Goal: Transaction & Acquisition: Purchase product/service

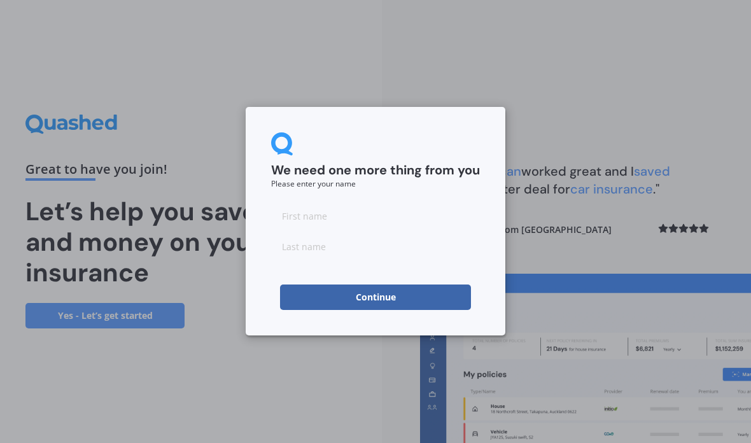
click at [329, 220] on input at bounding box center [375, 215] width 209 height 25
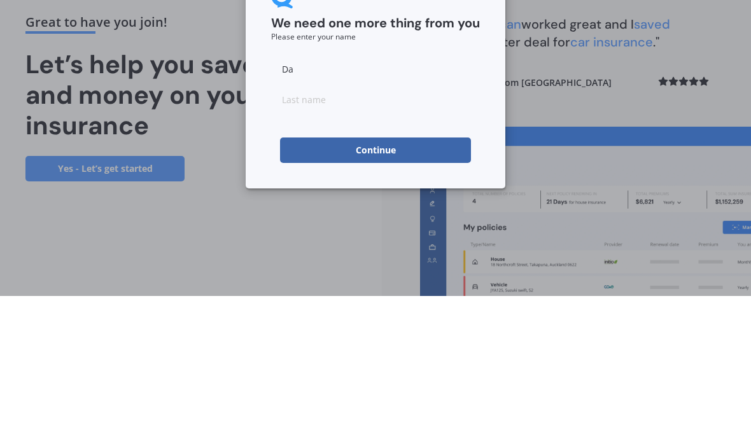
type input "[PERSON_NAME]"
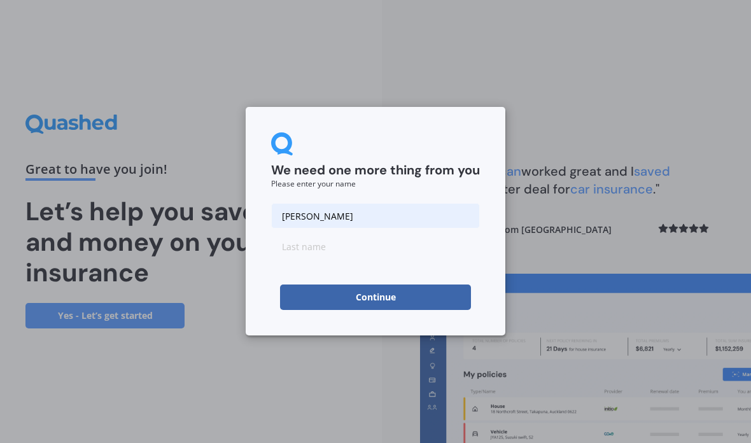
type input "[PERSON_NAME]"
click at [300, 222] on input "[PERSON_NAME]" at bounding box center [375, 215] width 209 height 25
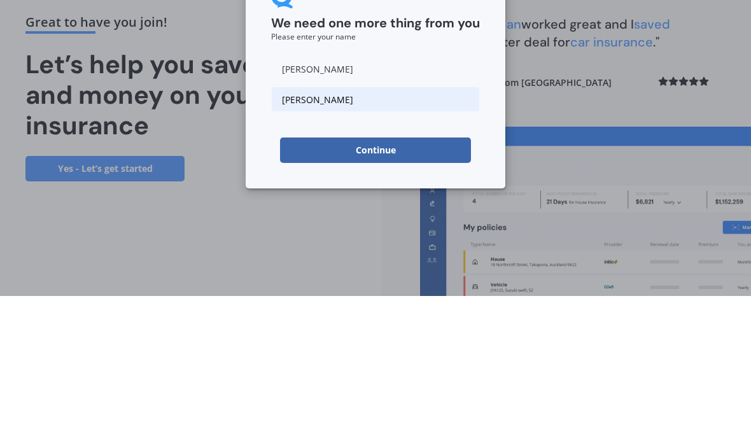
type input "[PERSON_NAME]"
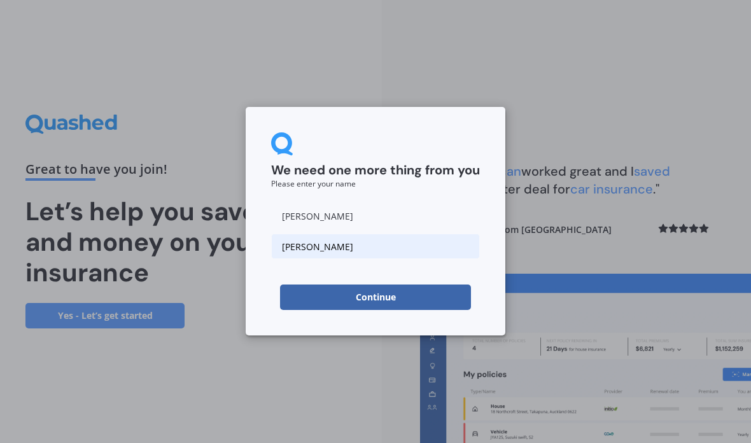
click at [394, 309] on button "Continue" at bounding box center [375, 296] width 191 height 25
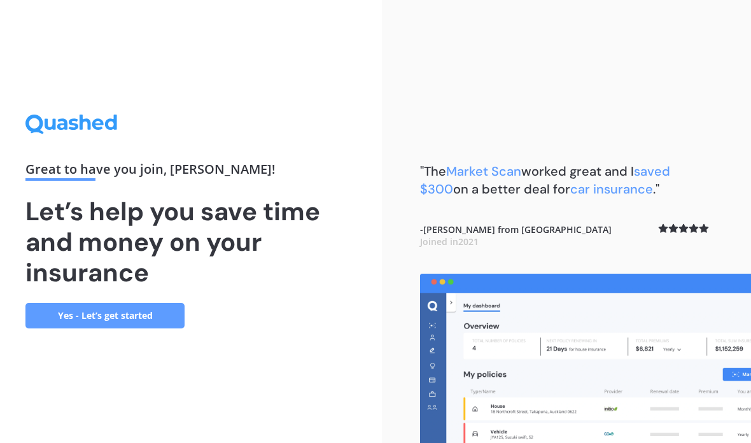
click at [125, 303] on link "Yes - Let’s get started" at bounding box center [104, 315] width 159 height 25
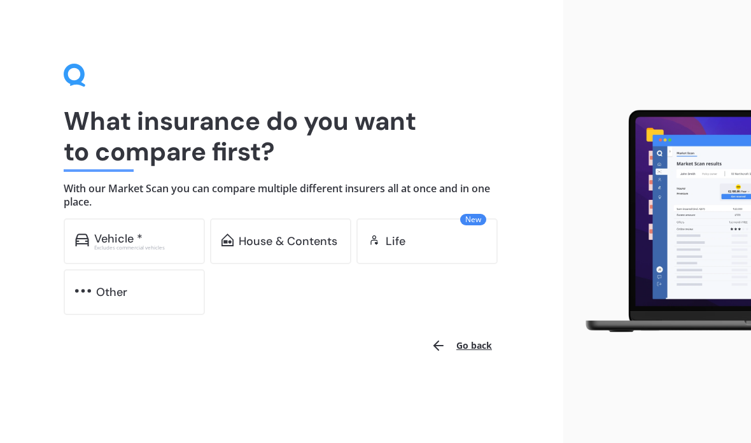
click at [289, 250] on div "House & Contents" at bounding box center [280, 241] width 141 height 46
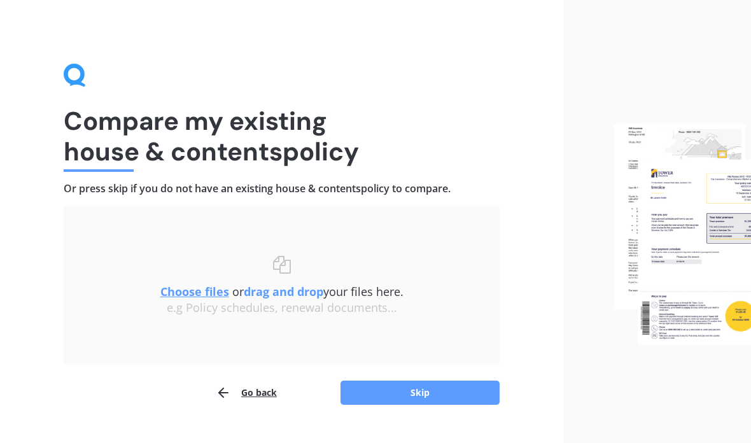
click at [303, 287] on b "drag and drop" at bounding box center [284, 291] width 80 height 15
click at [177, 292] on u "Choose files" at bounding box center [194, 291] width 69 height 15
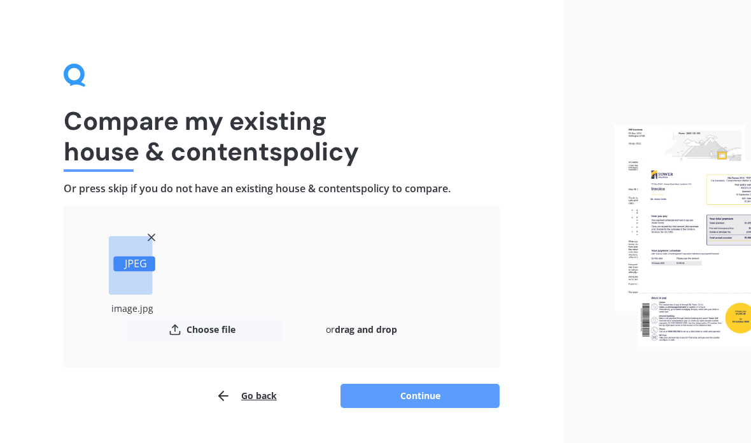
click at [217, 333] on button "Choose file" at bounding box center [202, 329] width 159 height 25
click at [438, 403] on button "Continue" at bounding box center [419, 396] width 159 height 24
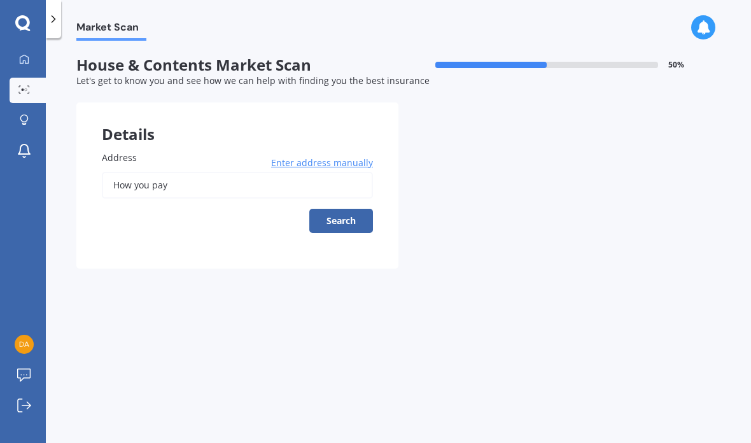
click at [165, 161] on label "Address" at bounding box center [235, 157] width 266 height 13
click at [165, 172] on input "How you pay" at bounding box center [237, 185] width 271 height 27
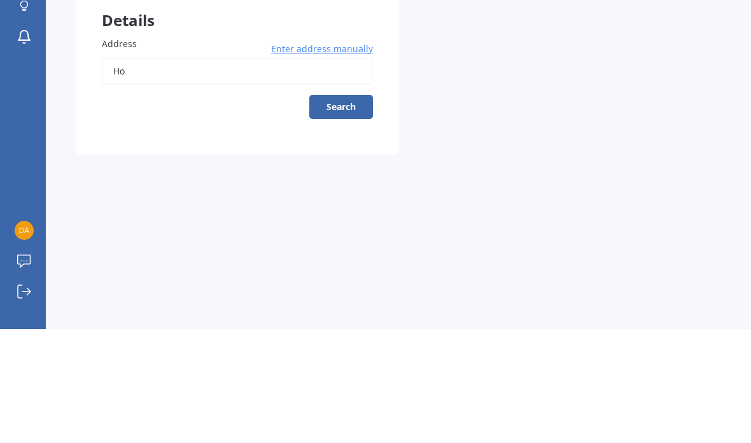
type input "H"
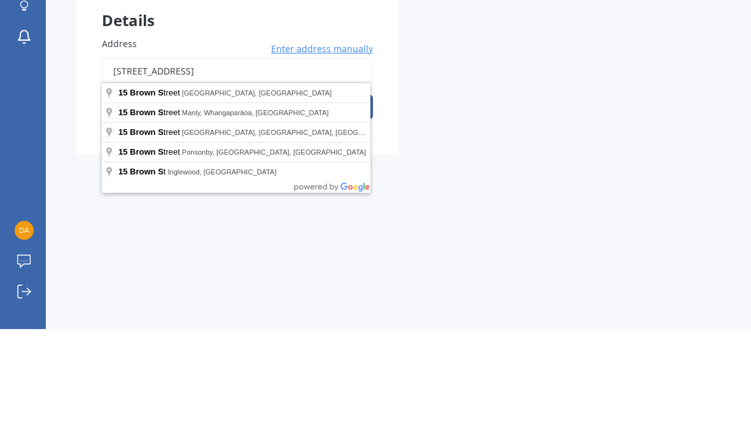
scroll to position [51, 0]
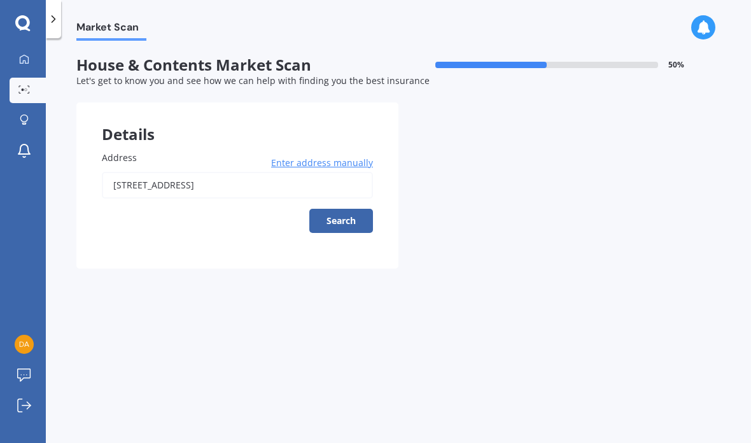
type input "[STREET_ADDRESS]"
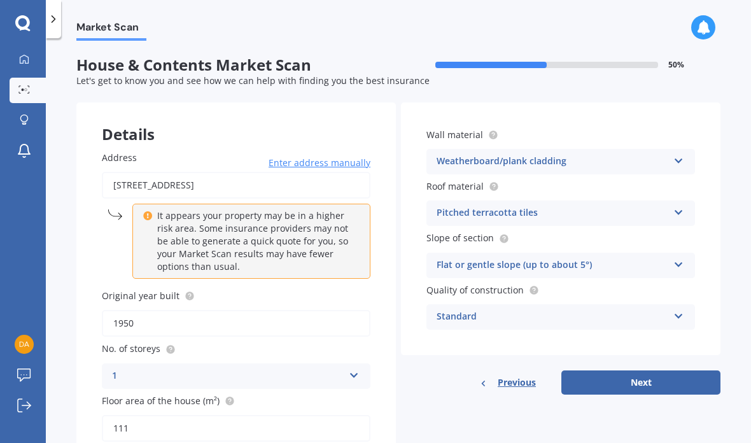
click at [139, 310] on input "1950" at bounding box center [236, 323] width 269 height 27
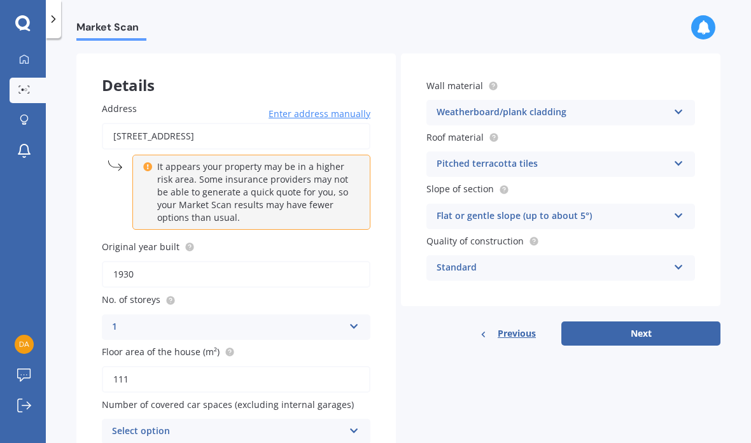
scroll to position [48, 0]
type input "1930"
click at [357, 424] on icon at bounding box center [354, 428] width 11 height 9
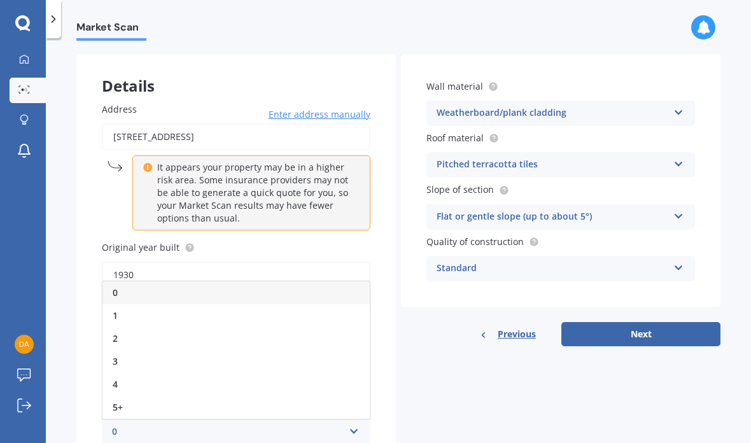
click at [120, 327] on div "2" at bounding box center [235, 338] width 267 height 23
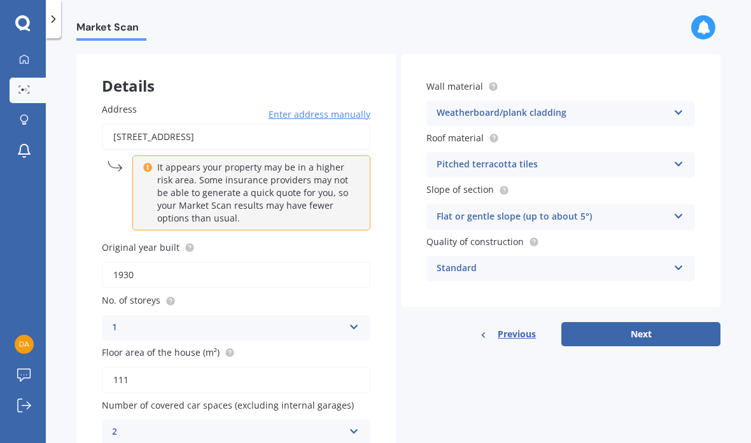
click at [355, 424] on icon at bounding box center [354, 428] width 11 height 9
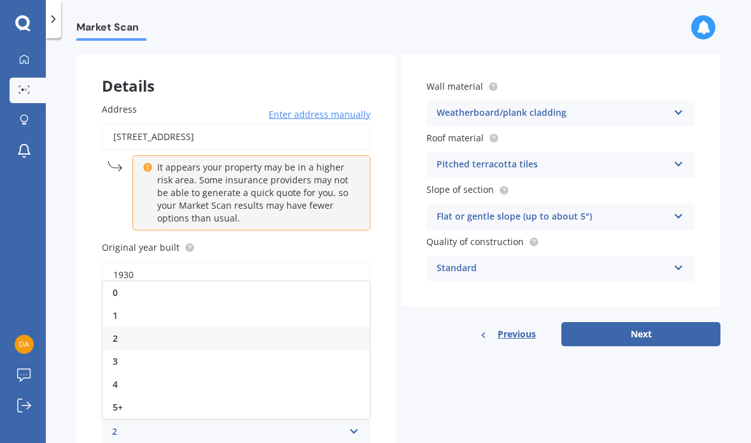
click at [127, 304] on div "1" at bounding box center [235, 315] width 267 height 23
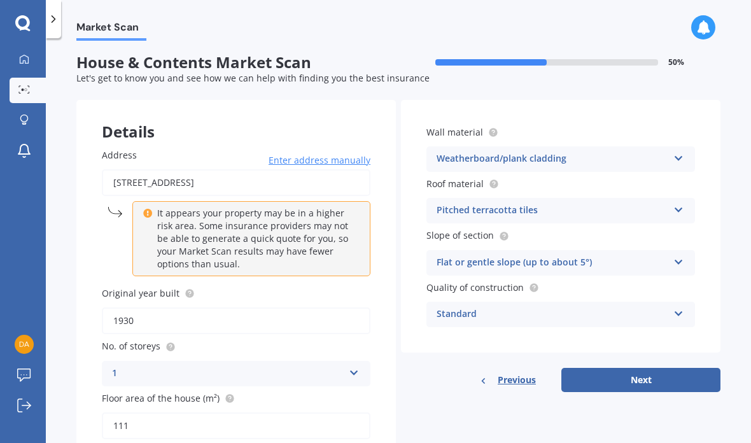
scroll to position [1, 0]
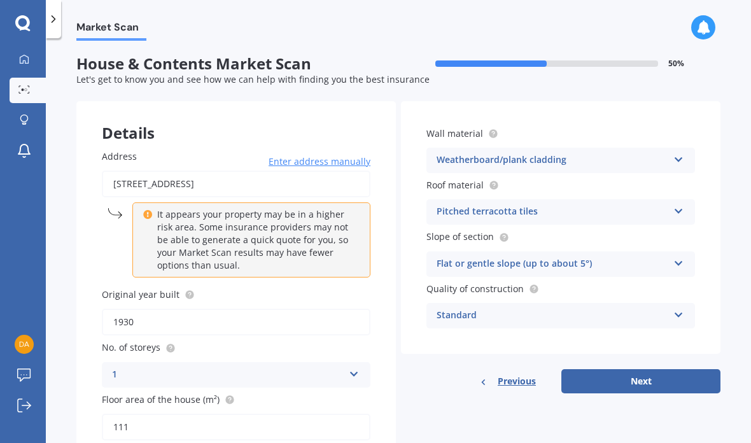
click at [670, 199] on div "Pitched terracotta tiles Flat fibre cement Flat membrane Flat metal covering Pi…" at bounding box center [560, 211] width 269 height 25
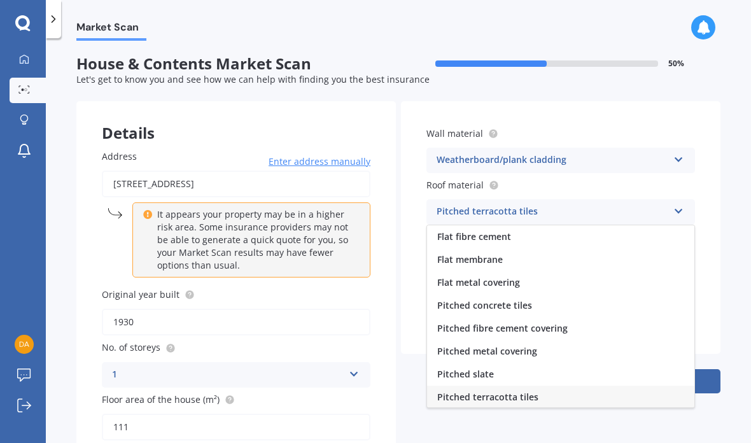
scroll to position [0, 0]
click at [531, 345] on span "Pitched metal covering" at bounding box center [487, 351] width 100 height 12
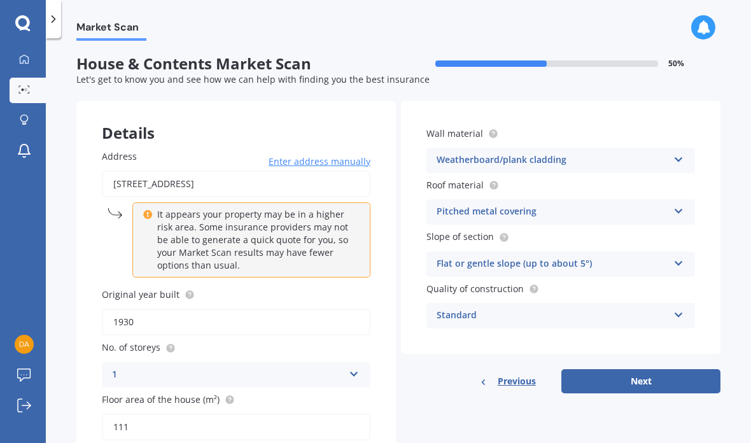
click at [632, 369] on button "Next" at bounding box center [640, 381] width 159 height 24
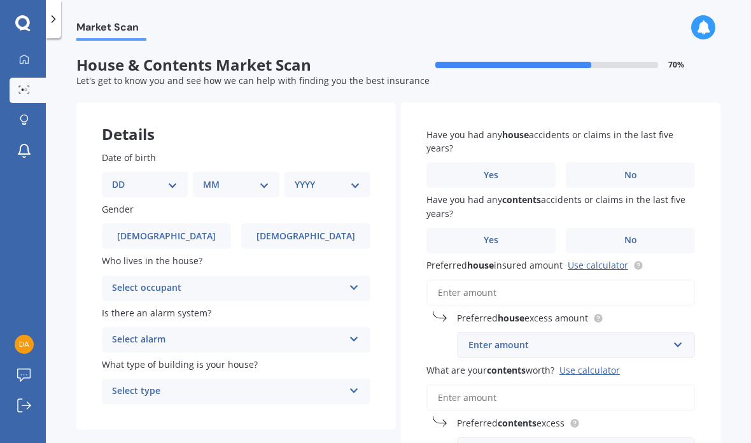
click at [346, 275] on div "Select occupant Owner Owner + Boarder" at bounding box center [236, 287] width 269 height 25
click at [130, 307] on span "Owner" at bounding box center [127, 313] width 29 height 12
click at [172, 178] on select "DD 01 02 03 04 05 06 07 08 09 10 11 12 13 14 15 16 17 18 19 20 21 22 23 24 25 2…" at bounding box center [145, 185] width 66 height 14
select select "27"
click at [269, 178] on select "MM 01 02 03 04 05 06 07 08 09 10 11 12" at bounding box center [238, 185] width 60 height 14
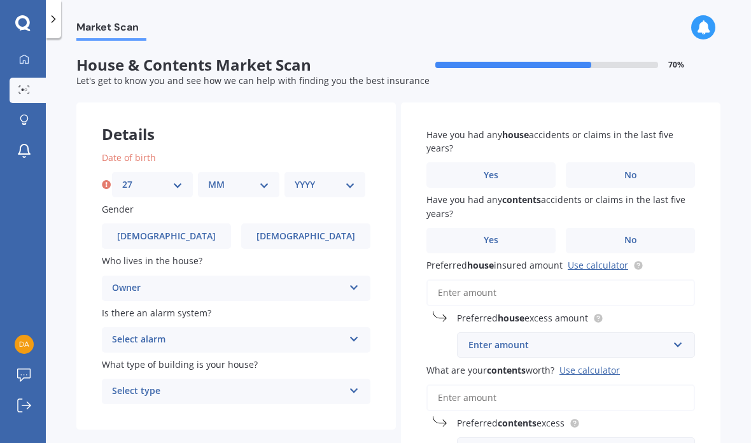
select select "06"
click at [351, 178] on select "YYYY 2009 2008 2007 2006 2005 2004 2003 2002 2001 2000 1999 1998 1997 1996 1995…" at bounding box center [325, 185] width 60 height 14
select select "1968"
click at [313, 231] on span "[DEMOGRAPHIC_DATA]" at bounding box center [305, 236] width 99 height 11
click at [0, 0] on input "[DEMOGRAPHIC_DATA]" at bounding box center [0, 0] width 0 height 0
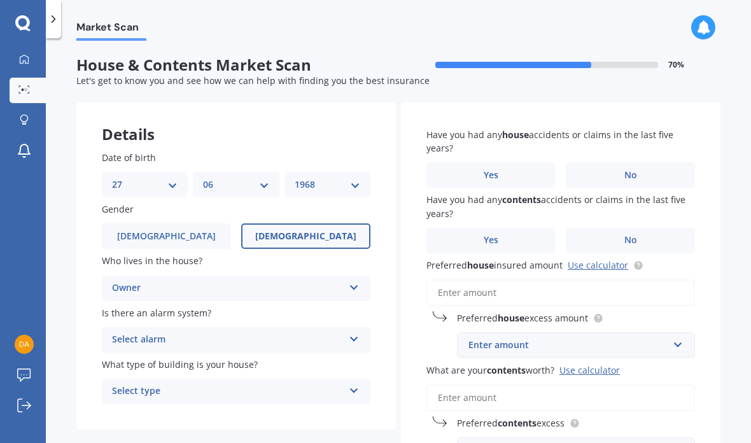
click at [356, 332] on icon at bounding box center [354, 336] width 11 height 9
click at [190, 381] on span "Yes, not monitored" at bounding box center [155, 387] width 84 height 12
click at [351, 384] on icon at bounding box center [354, 388] width 11 height 9
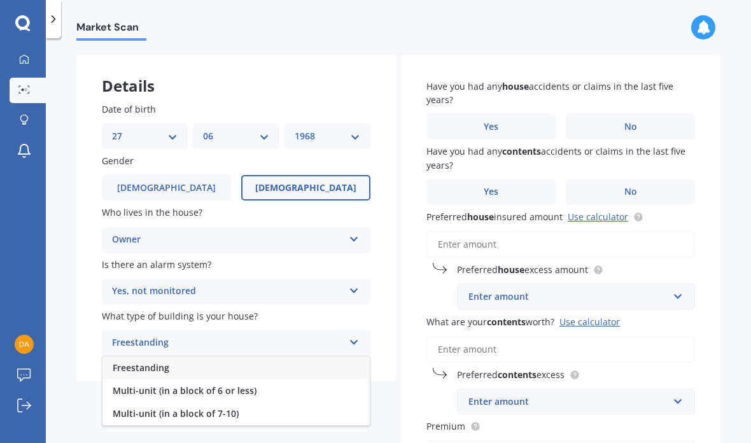
scroll to position [48, 0]
click at [173, 356] on div "Freestanding" at bounding box center [235, 367] width 267 height 23
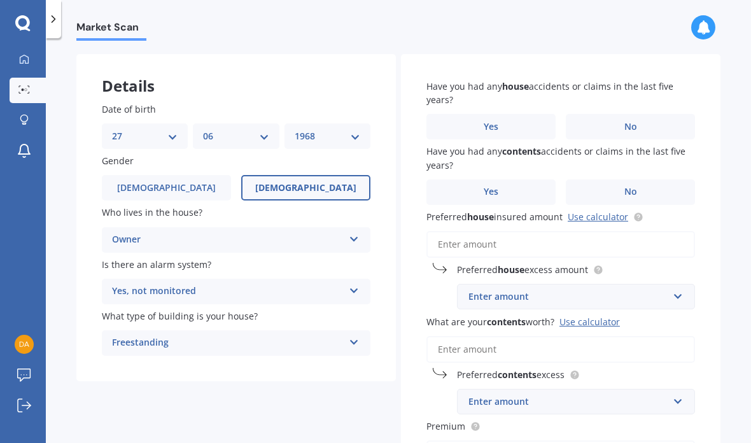
click at [491, 122] on span "Yes" at bounding box center [491, 127] width 15 height 11
click at [0, 0] on input "Yes" at bounding box center [0, 0] width 0 height 0
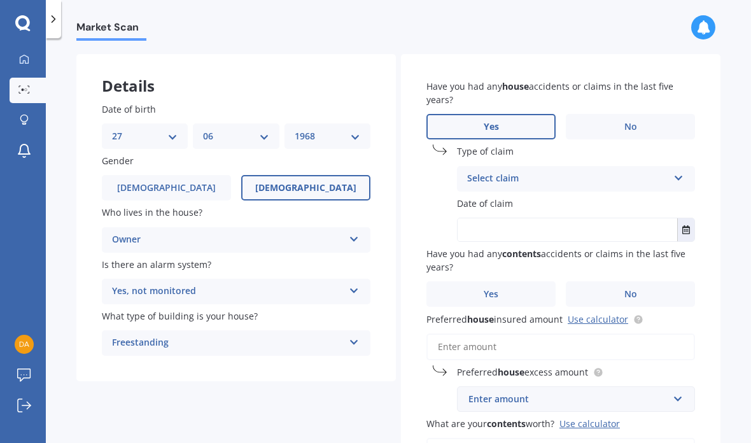
click at [668, 166] on div "Select claim Accidental damage Broken glass Burglary or theft Earthquake Fire F…" at bounding box center [576, 178] width 238 height 25
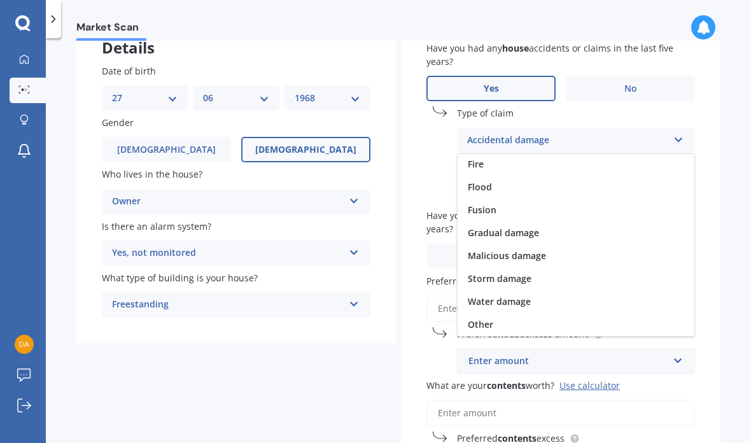
scroll to position [87, 0]
click at [524, 295] on span "Water damage" at bounding box center [499, 301] width 63 height 12
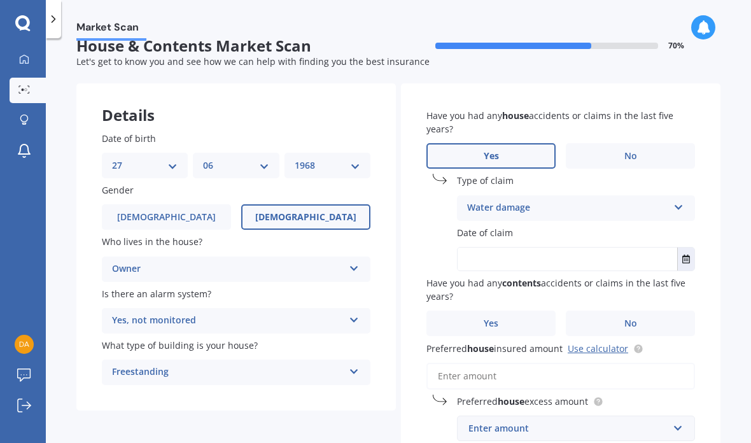
scroll to position [20, 0]
click at [688, 254] on icon "Select date" at bounding box center [686, 258] width 8 height 9
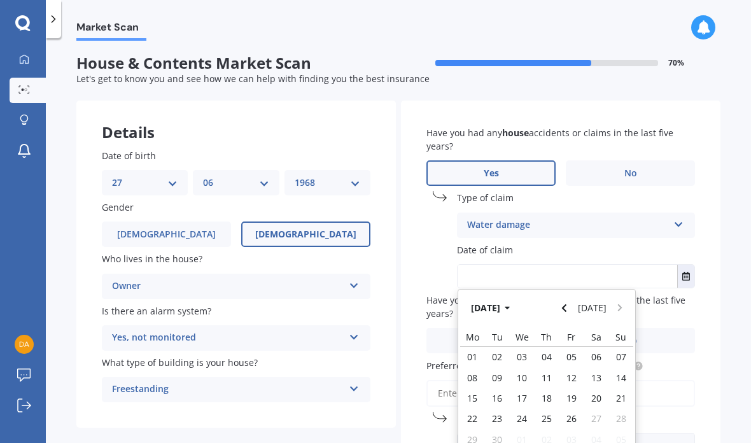
scroll to position [2, 0]
click at [510, 303] on icon "button" at bounding box center [508, 307] width 6 height 9
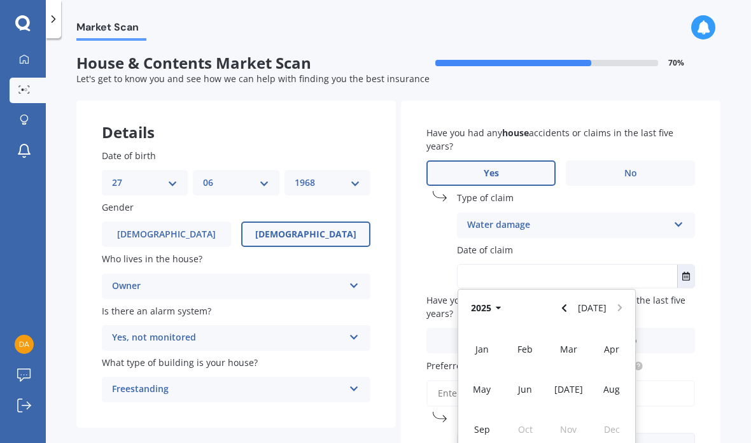
click at [502, 296] on button "2025" at bounding box center [488, 307] width 46 height 23
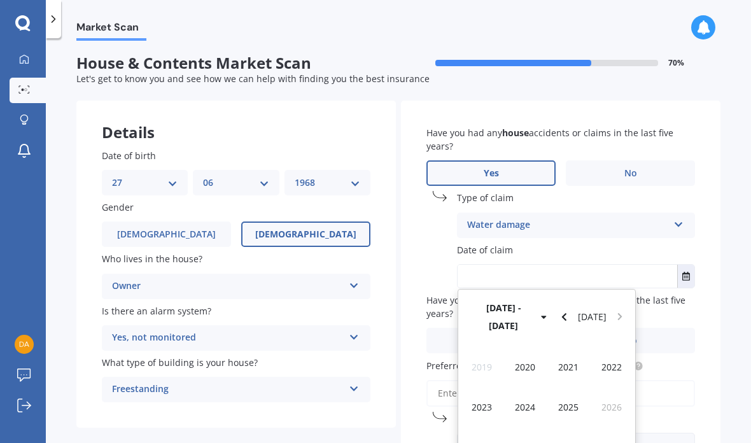
click at [480, 401] on span "2023" at bounding box center [481, 407] width 20 height 12
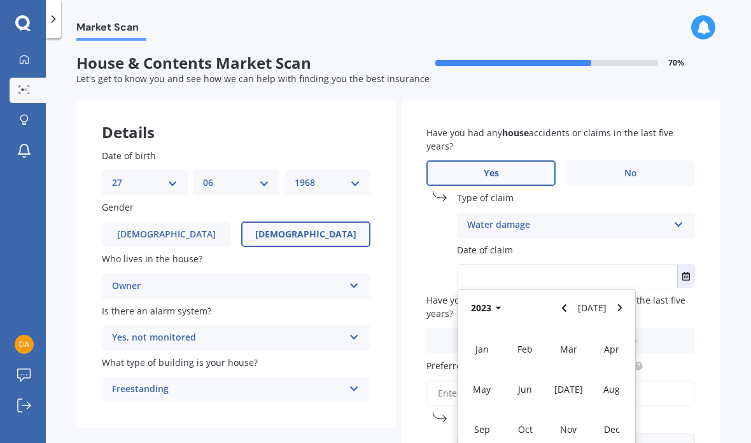
click at [534, 369] on div "Jun" at bounding box center [524, 389] width 43 height 40
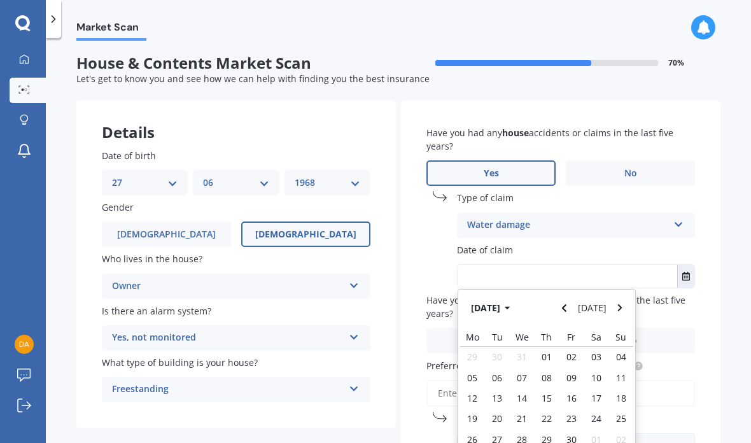
click at [498, 372] on span "06" at bounding box center [497, 378] width 10 height 12
type input "[DATE]"
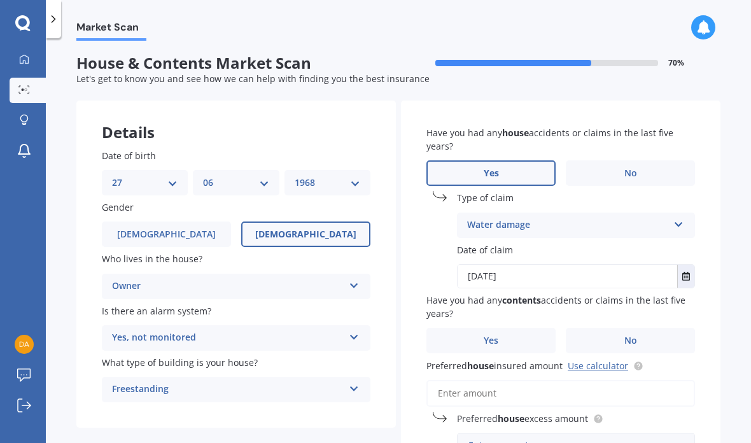
click at [627, 335] on span "No" at bounding box center [630, 340] width 13 height 11
click at [0, 0] on input "No" at bounding box center [0, 0] width 0 height 0
click at [601, 359] on link "Use calculator" at bounding box center [598, 365] width 60 height 12
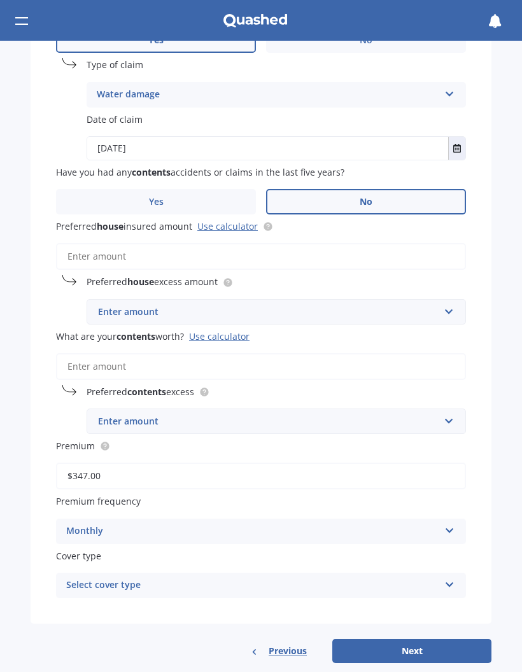
scroll to position [454, 0]
click at [415, 442] on button "Next" at bounding box center [411, 651] width 159 height 24
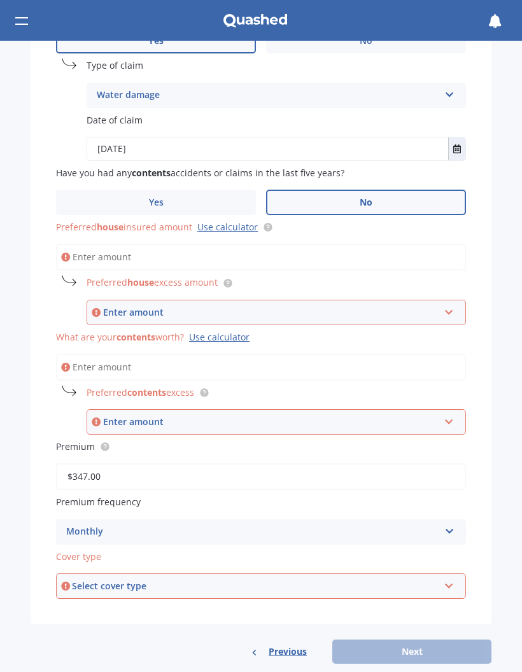
click at [501, 351] on div "Market Scan House & Contents Market Scan 70 % Let's get to know you and see how…" at bounding box center [261, 356] width 522 height 631
click at [137, 253] on input "Preferred house insured amount Use calculator" at bounding box center [261, 257] width 410 height 27
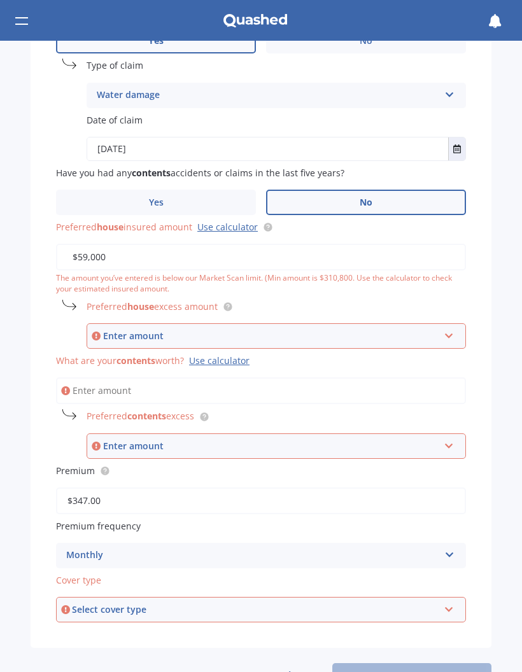
type input "$590,000"
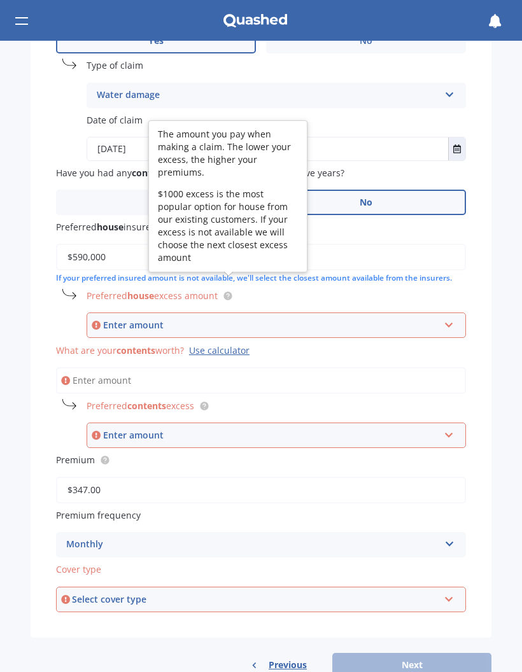
click at [225, 291] on icon at bounding box center [228, 296] width 10 height 10
click at [447, 316] on input "text" at bounding box center [272, 325] width 368 height 24
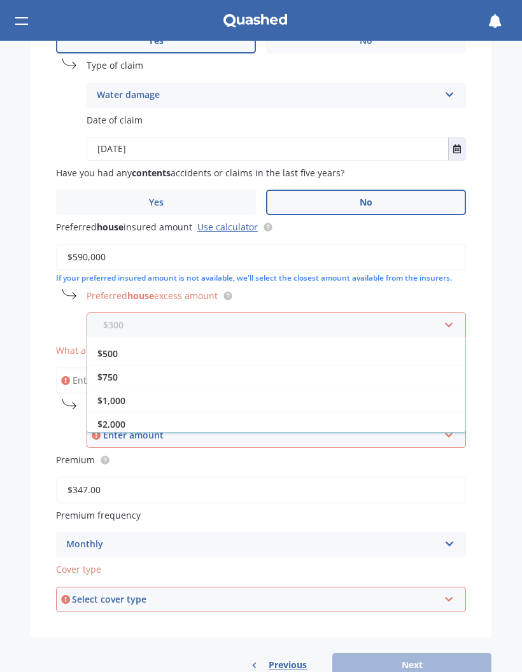
scroll to position [42, 0]
click at [418, 389] on div "$1,000" at bounding box center [276, 401] width 378 height 24
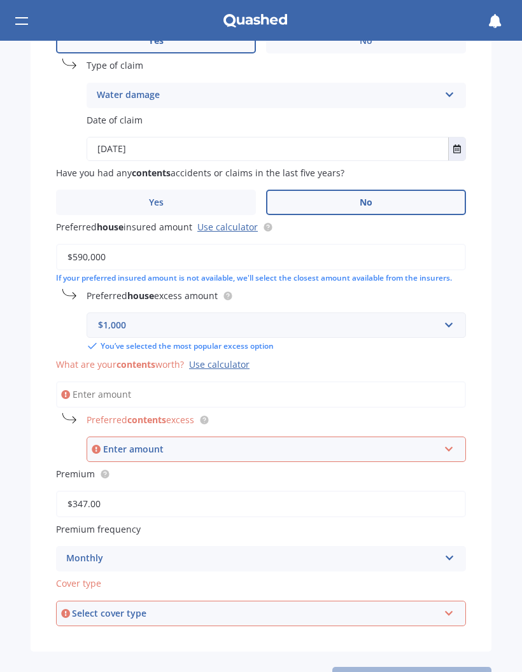
click at [442, 381] on input "What are your contents worth? Use calculator" at bounding box center [261, 394] width 410 height 27
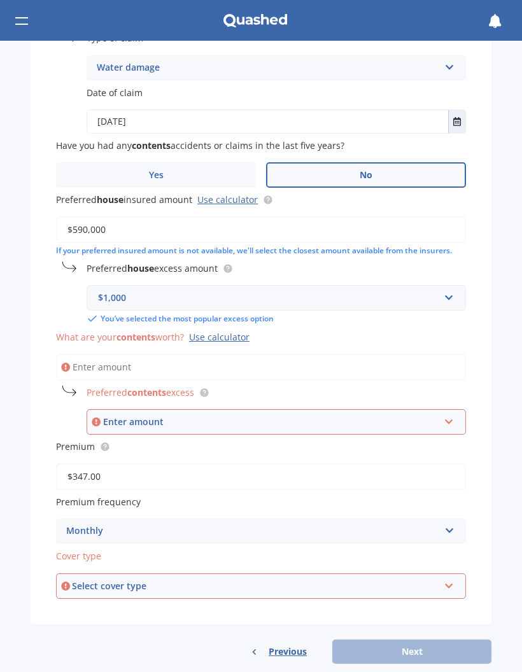
scroll to position [480, 0]
click at [218, 331] on div "Use calculator" at bounding box center [219, 337] width 60 height 12
click at [218, 354] on input "What are your contents worth? Use calculator" at bounding box center [261, 367] width 410 height 27
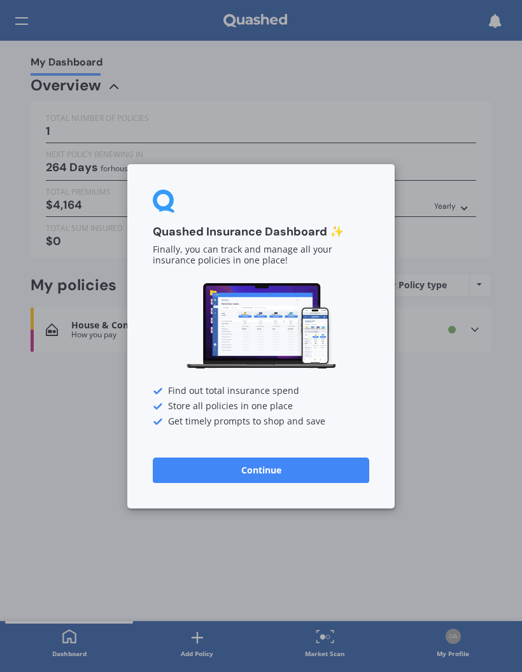
click at [450, 408] on div "Quashed Insurance Dashboard ✨ Finally, you can track and manage all your insura…" at bounding box center [261, 336] width 522 height 672
click at [287, 442] on button "Continue" at bounding box center [261, 469] width 216 height 25
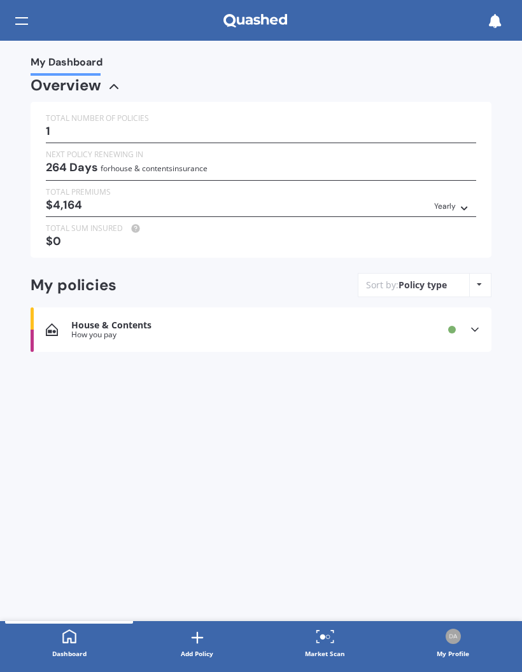
click at [480, 323] on icon at bounding box center [474, 329] width 13 height 13
click at [95, 377] on div "House & Contents How you pay Provider Renewal date [DATE] Premium $4,164/yr You…" at bounding box center [261, 401] width 461 height 99
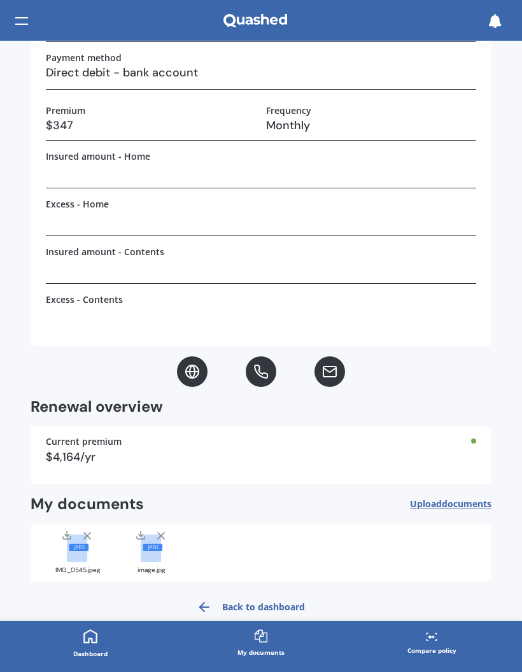
scroll to position [288, 0]
click at [243, 442] on link "Back to dashboard" at bounding box center [250, 607] width 123 height 31
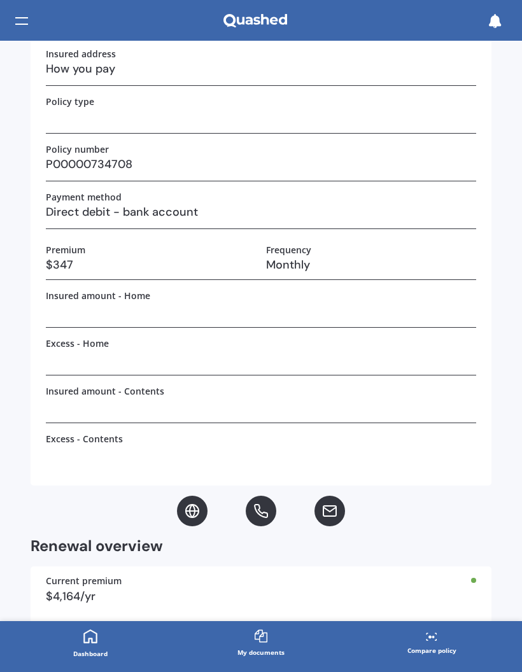
scroll to position [149, 0]
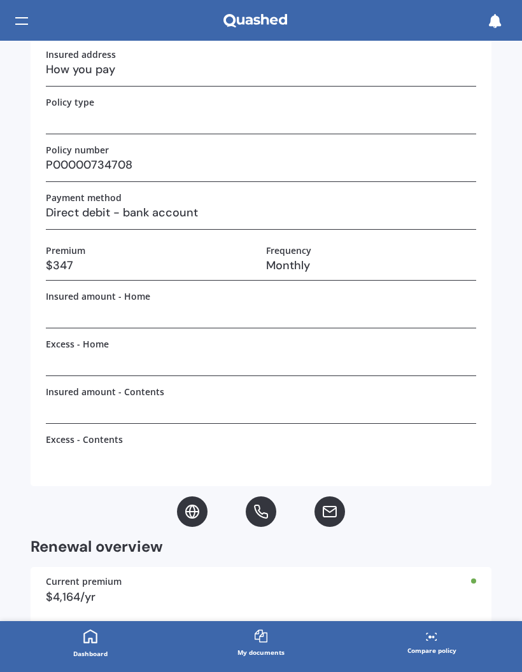
click at [431, 312] on h3 at bounding box center [261, 311] width 430 height 19
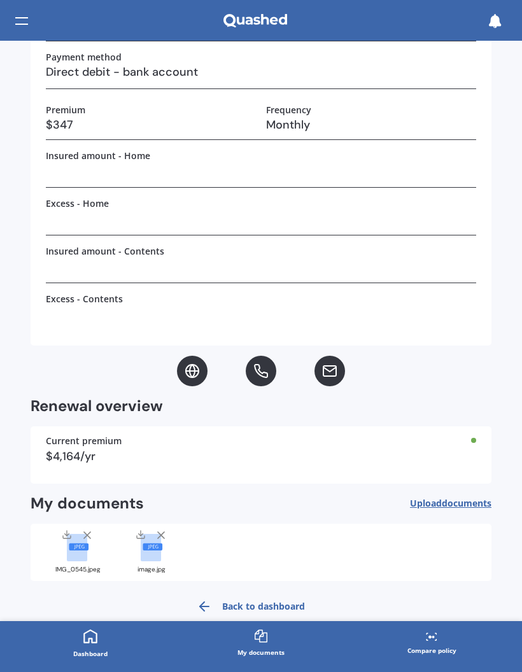
scroll to position [288, 0]
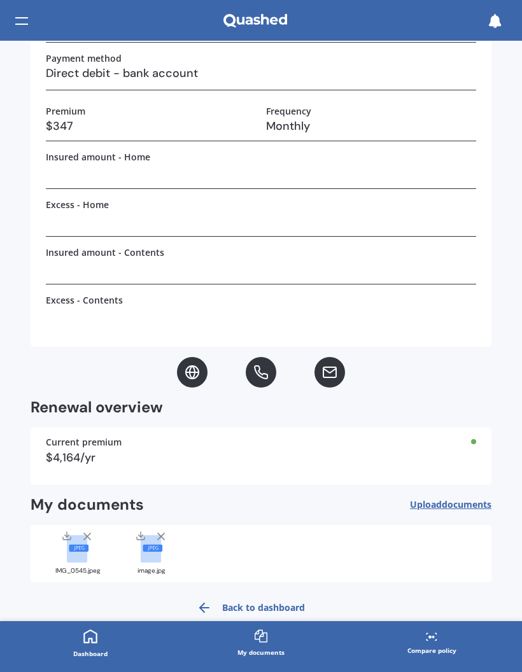
click at [419, 323] on h3 at bounding box center [261, 314] width 430 height 19
click at [435, 442] on link "Compare policy" at bounding box center [431, 644] width 171 height 46
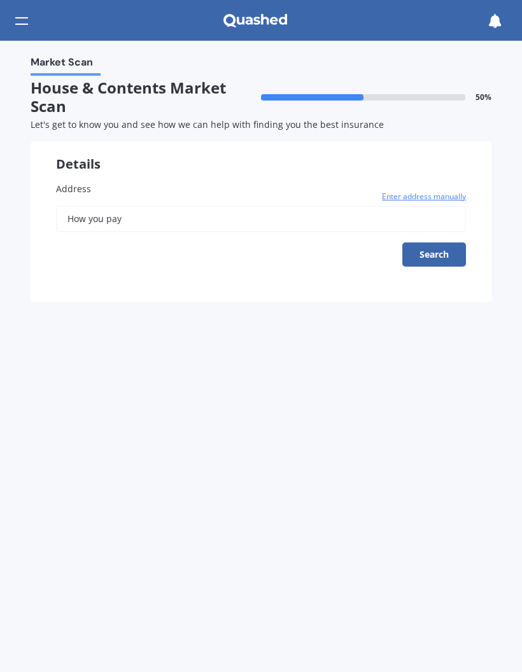
click at [209, 189] on label "Address" at bounding box center [261, 188] width 410 height 13
click at [209, 206] on input "How you pay" at bounding box center [261, 219] width 410 height 27
type input "H"
type input "[STREET_ADDRESS]"
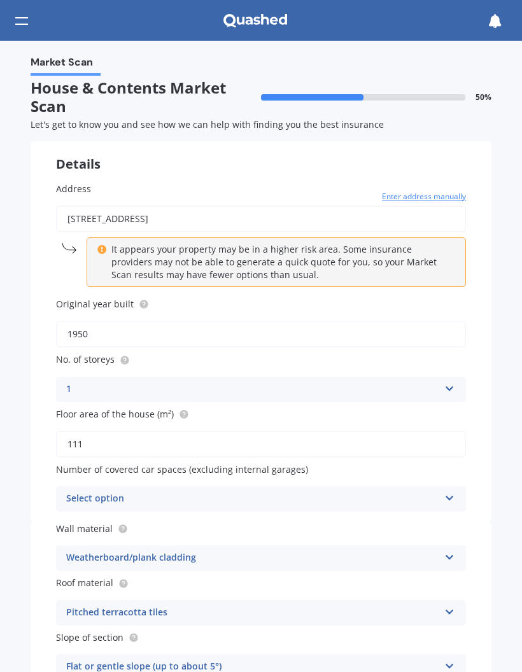
click at [24, 17] on div at bounding box center [21, 21] width 13 height 24
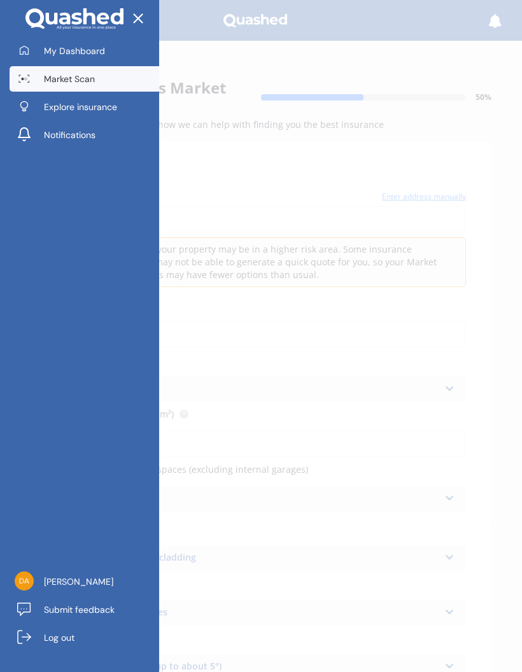
click at [91, 104] on span "Explore insurance" at bounding box center [80, 107] width 73 height 13
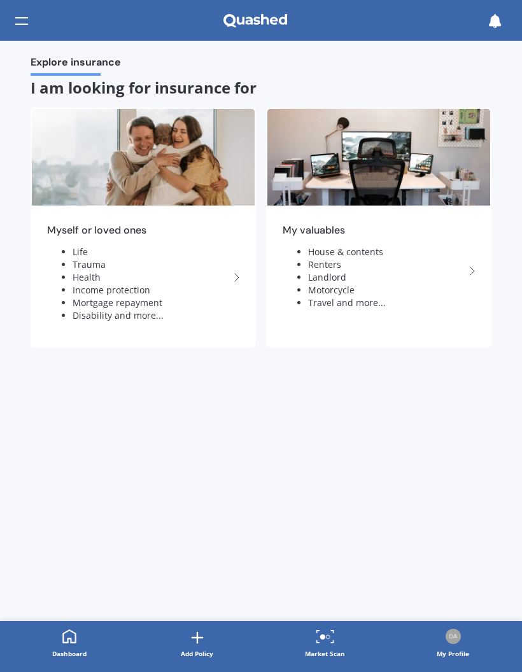
click at [369, 247] on li "House & contents" at bounding box center [386, 252] width 157 height 13
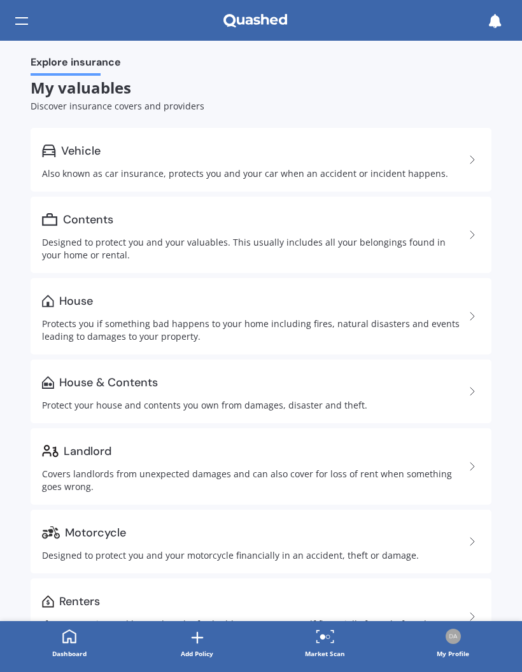
click at [466, 235] on icon at bounding box center [471, 234] width 15 height 15
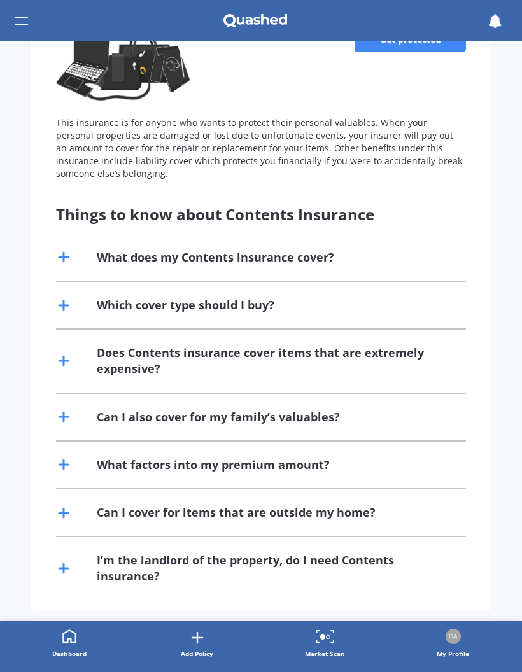
scroll to position [140, 0]
click at [323, 255] on div "What does my Contents insurance cover?" at bounding box center [215, 257] width 237 height 16
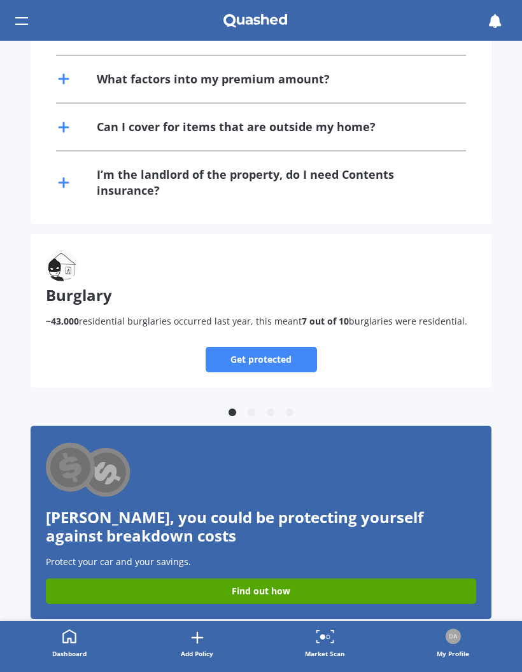
scroll to position [625, 0]
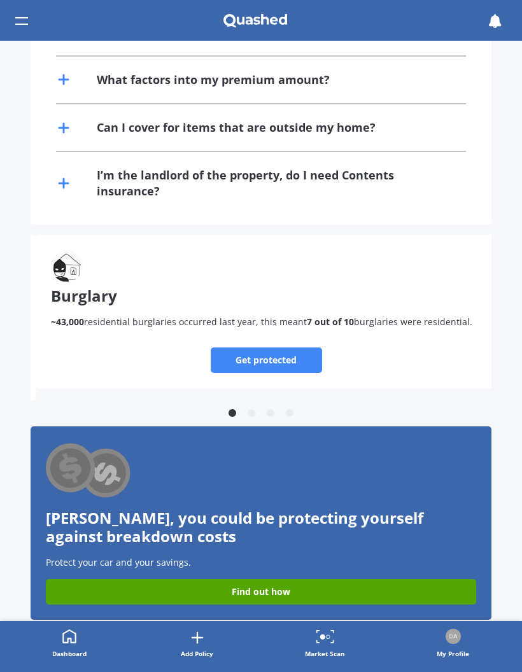
click at [293, 442] on link "Find out how" at bounding box center [261, 591] width 430 height 25
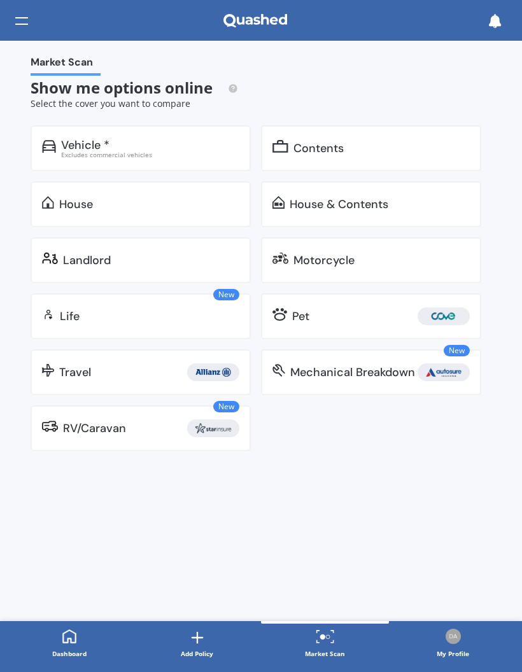
click at [43, 11] on div "Market Scan" at bounding box center [261, 20] width 522 height 41
